Goal: Find specific page/section: Find specific page/section

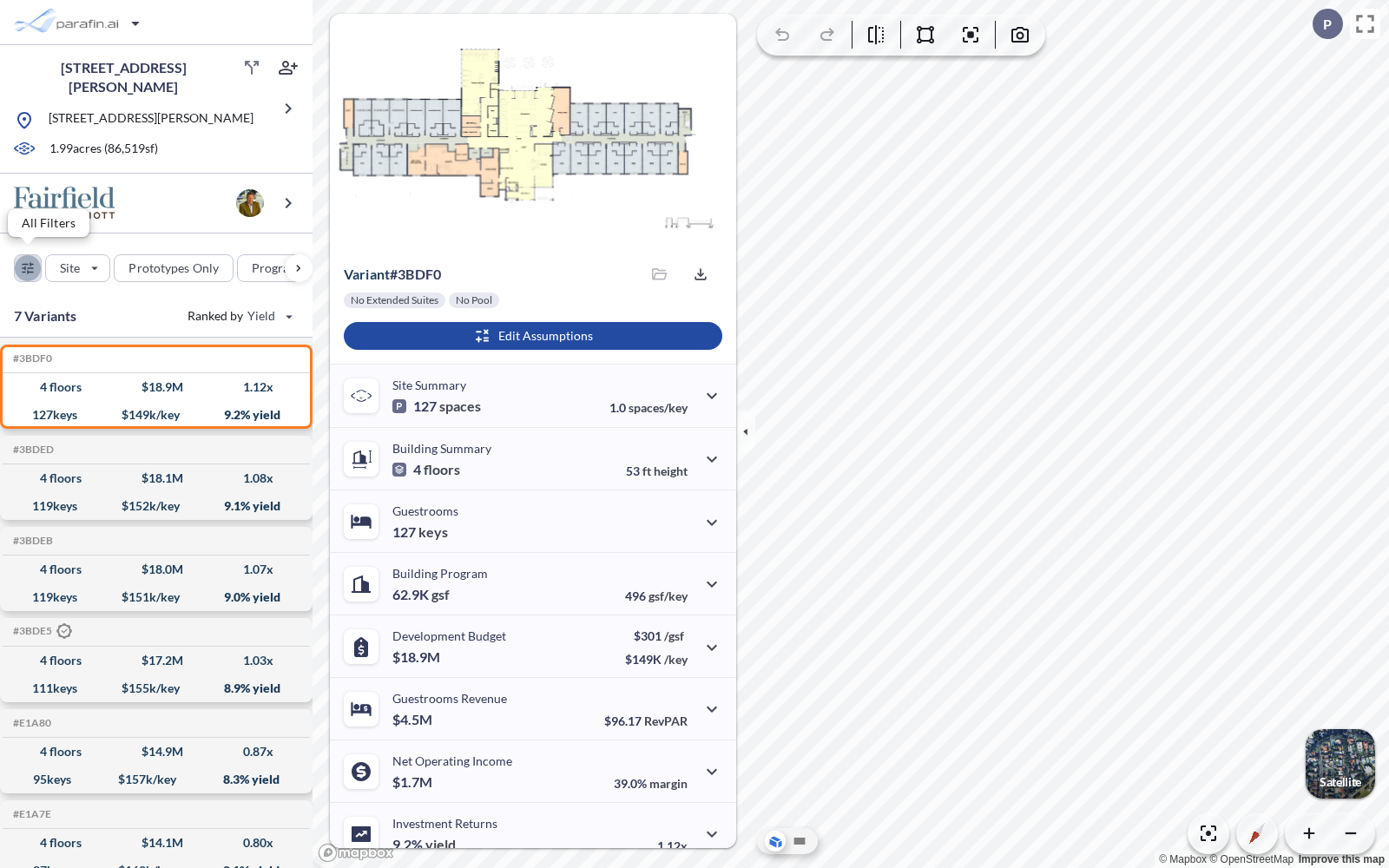
click at [26, 270] on div "button" at bounding box center [28, 267] width 26 height 26
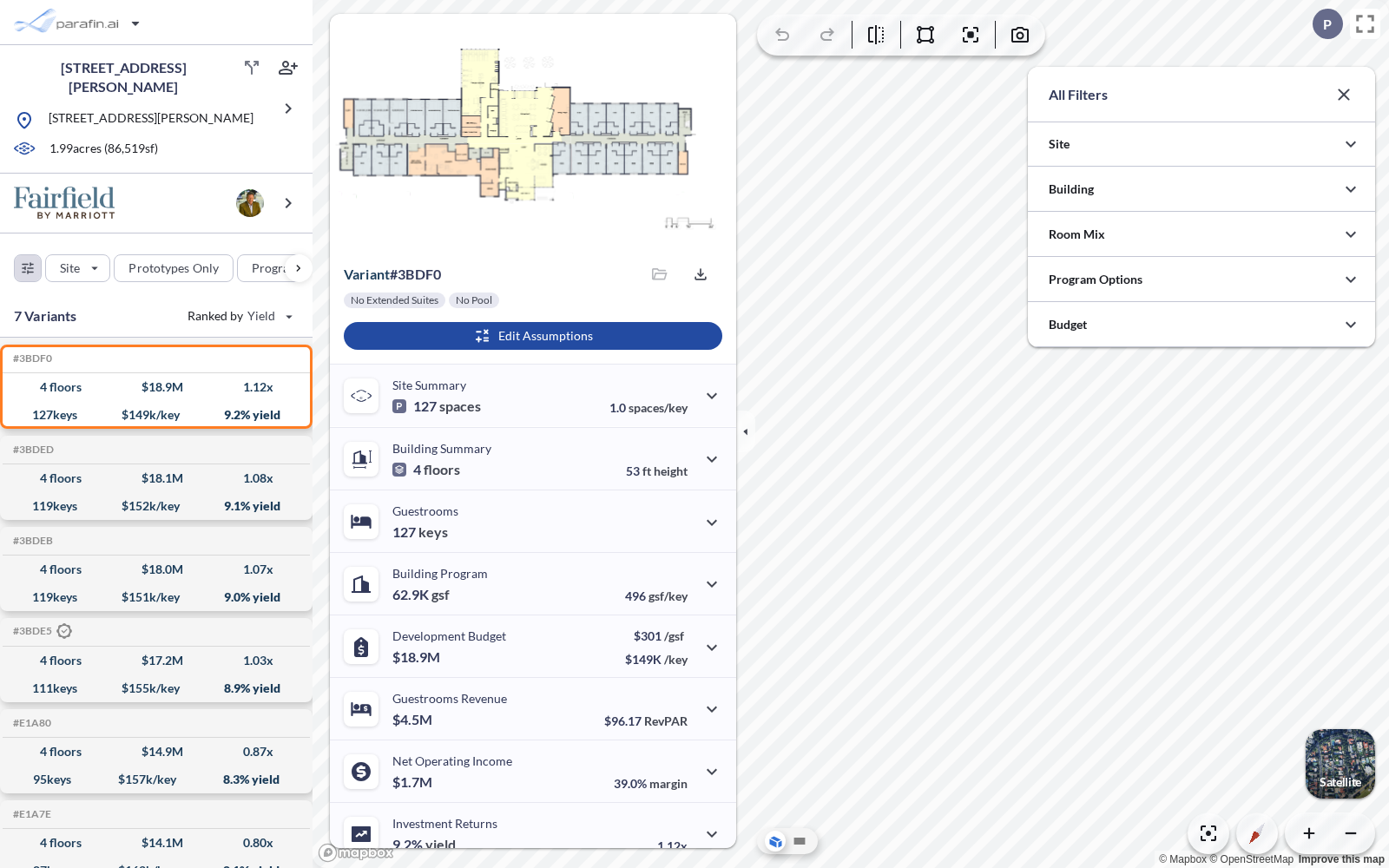
scroll to position [867805, 867701]
click at [1069, 182] on div at bounding box center [1201, 188] width 347 height 45
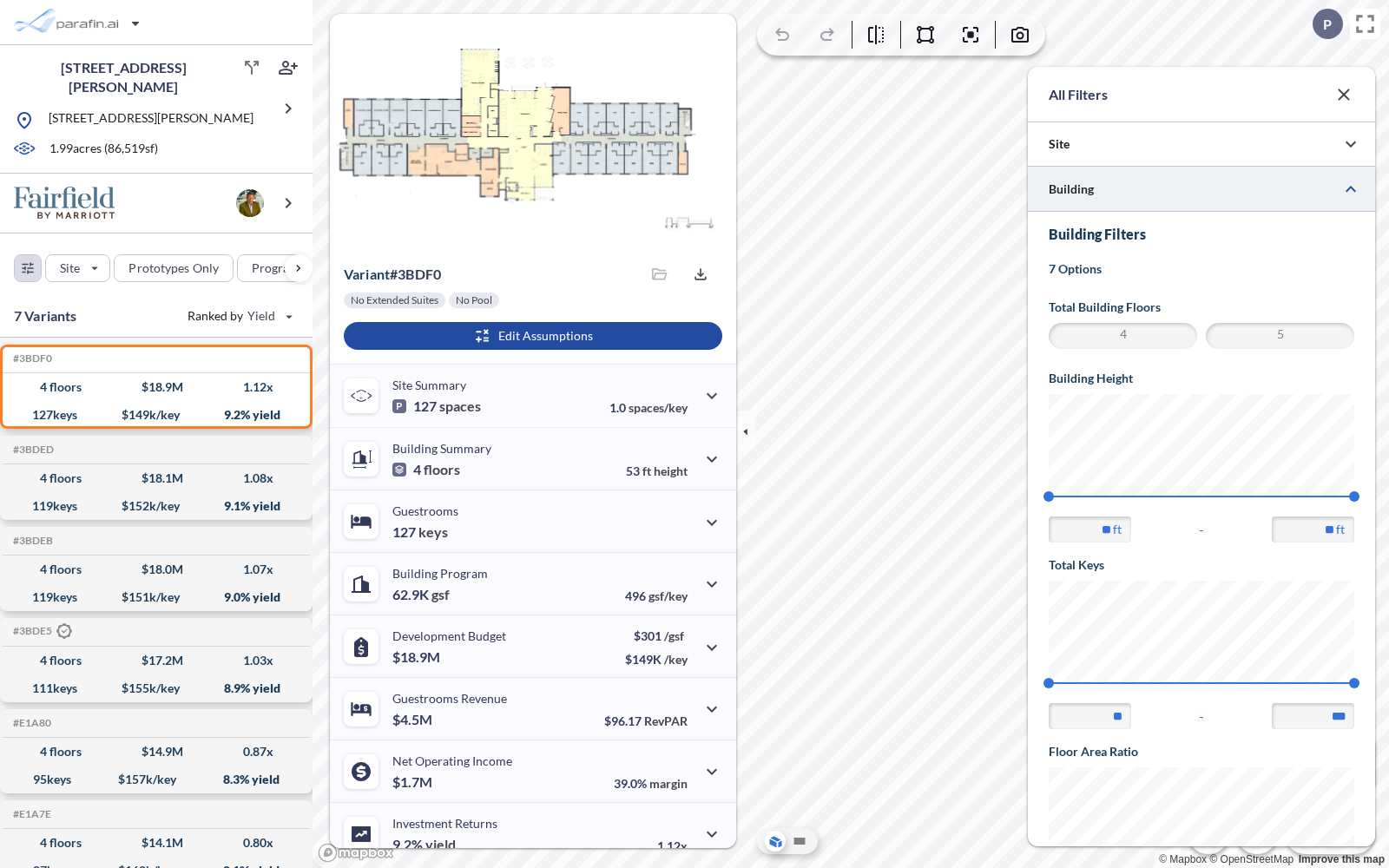
scroll to position [0, 0]
type input "***"
click at [1357, 682] on span "153" at bounding box center [1354, 682] width 10 height 10
click at [1349, 93] on icon "button" at bounding box center [1344, 94] width 21 height 21
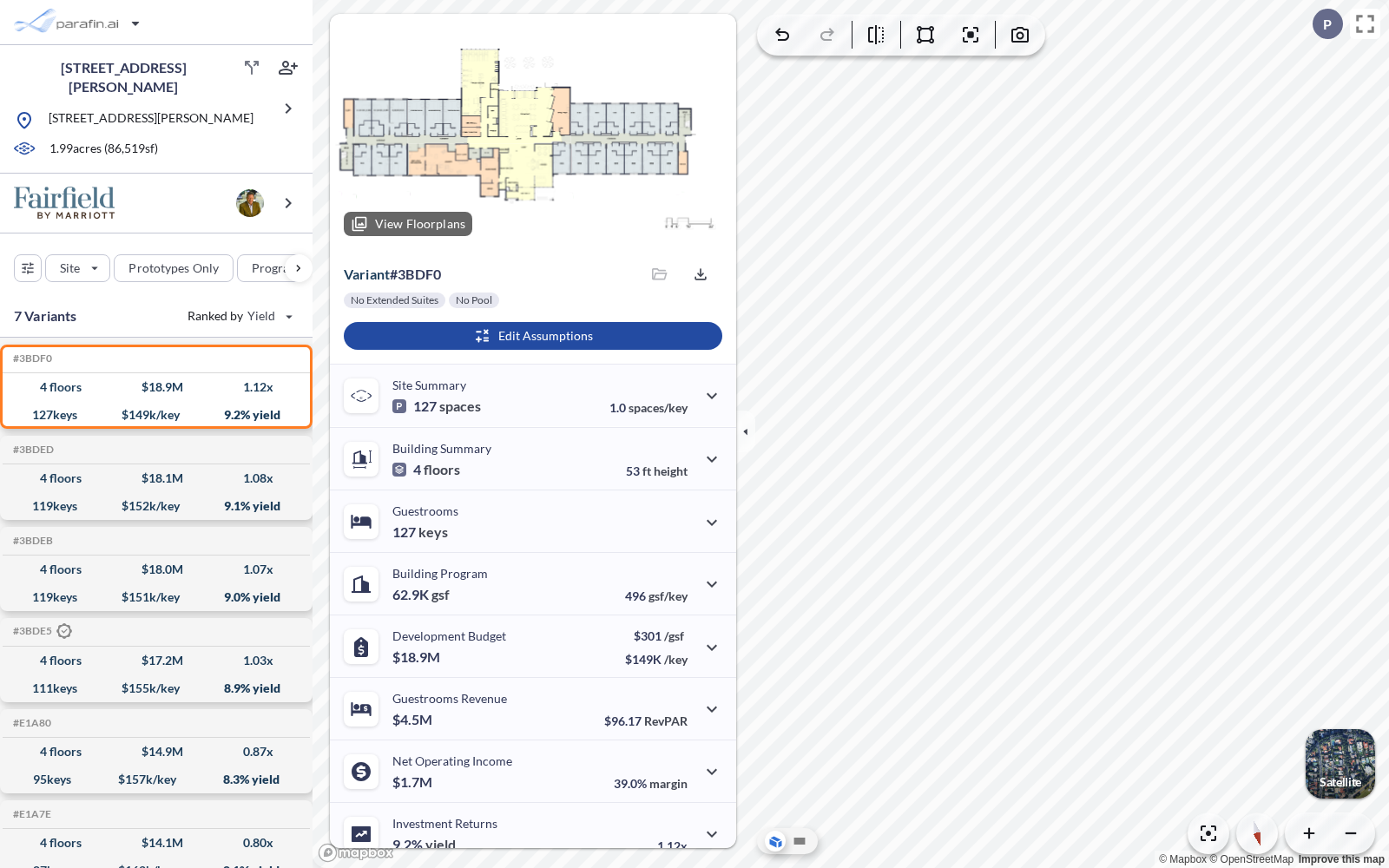
click at [502, 127] on div at bounding box center [532, 132] width 407 height 236
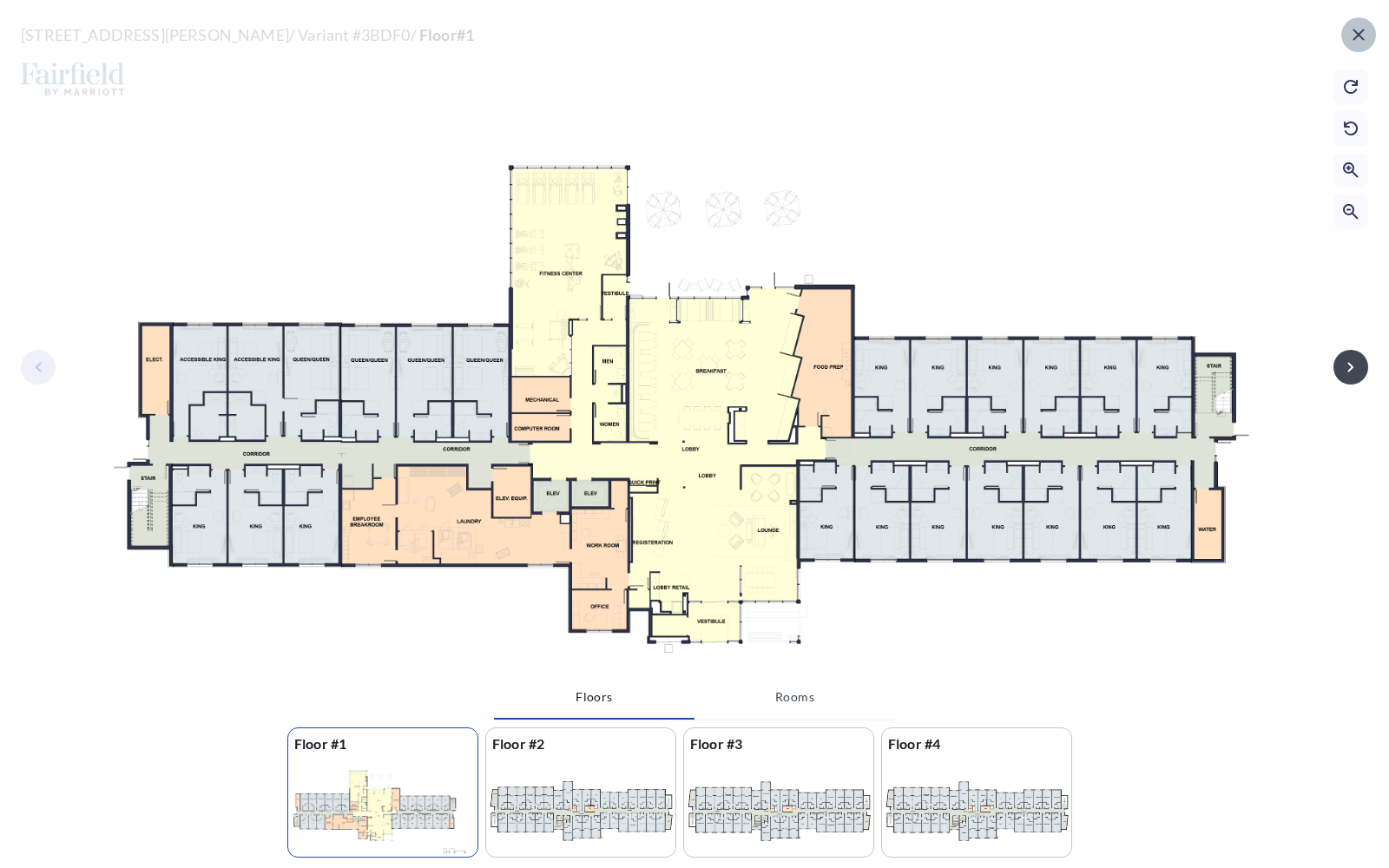
click at [1360, 33] on icon "button" at bounding box center [1359, 34] width 11 height 11
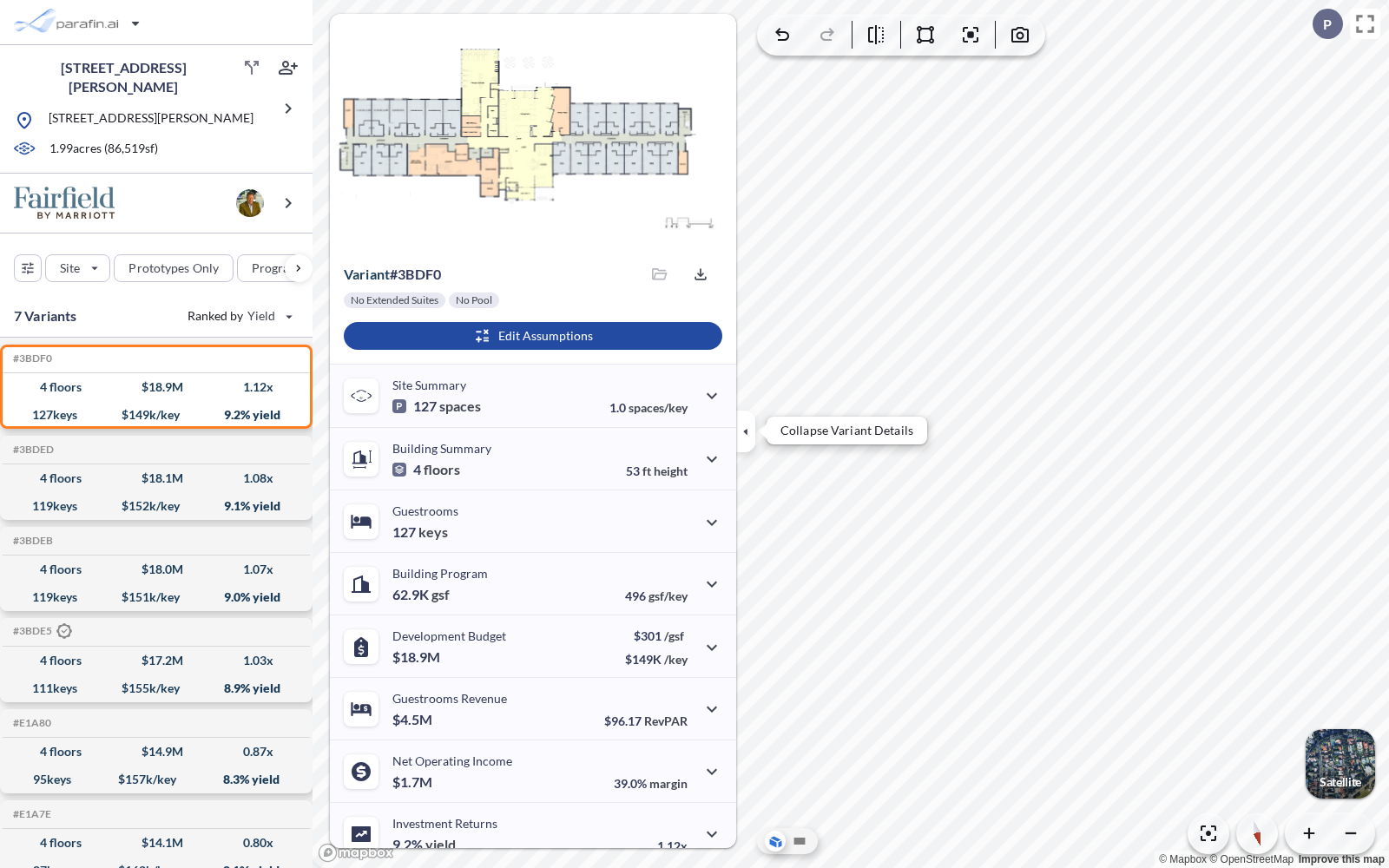
click at [743, 434] on icon "button" at bounding box center [745, 431] width 19 height 19
